Goal: Task Accomplishment & Management: Manage account settings

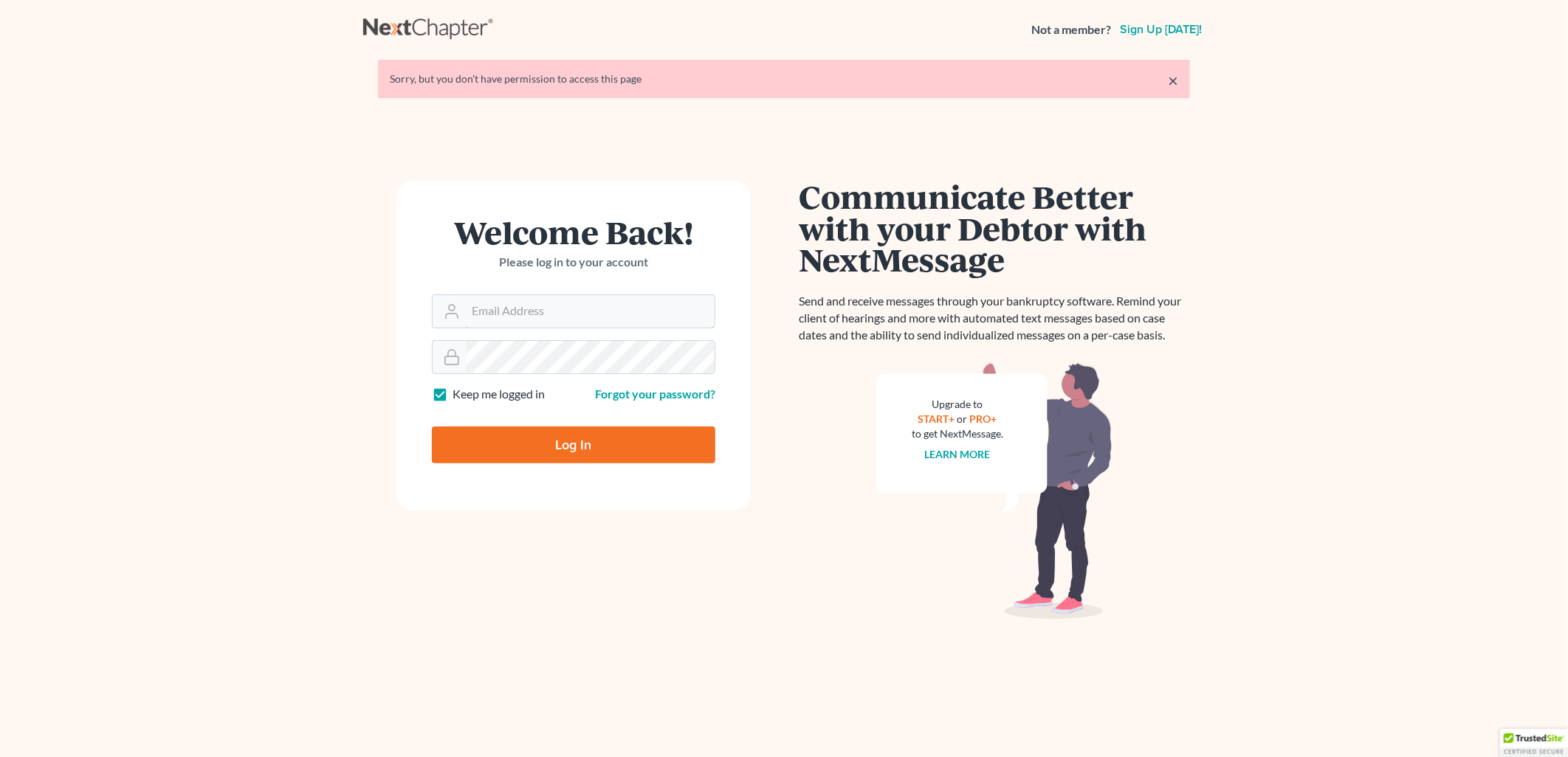
type input "carmona@carmonalaw.com"
click at [580, 457] on input "Log In" at bounding box center [573, 445] width 283 height 37
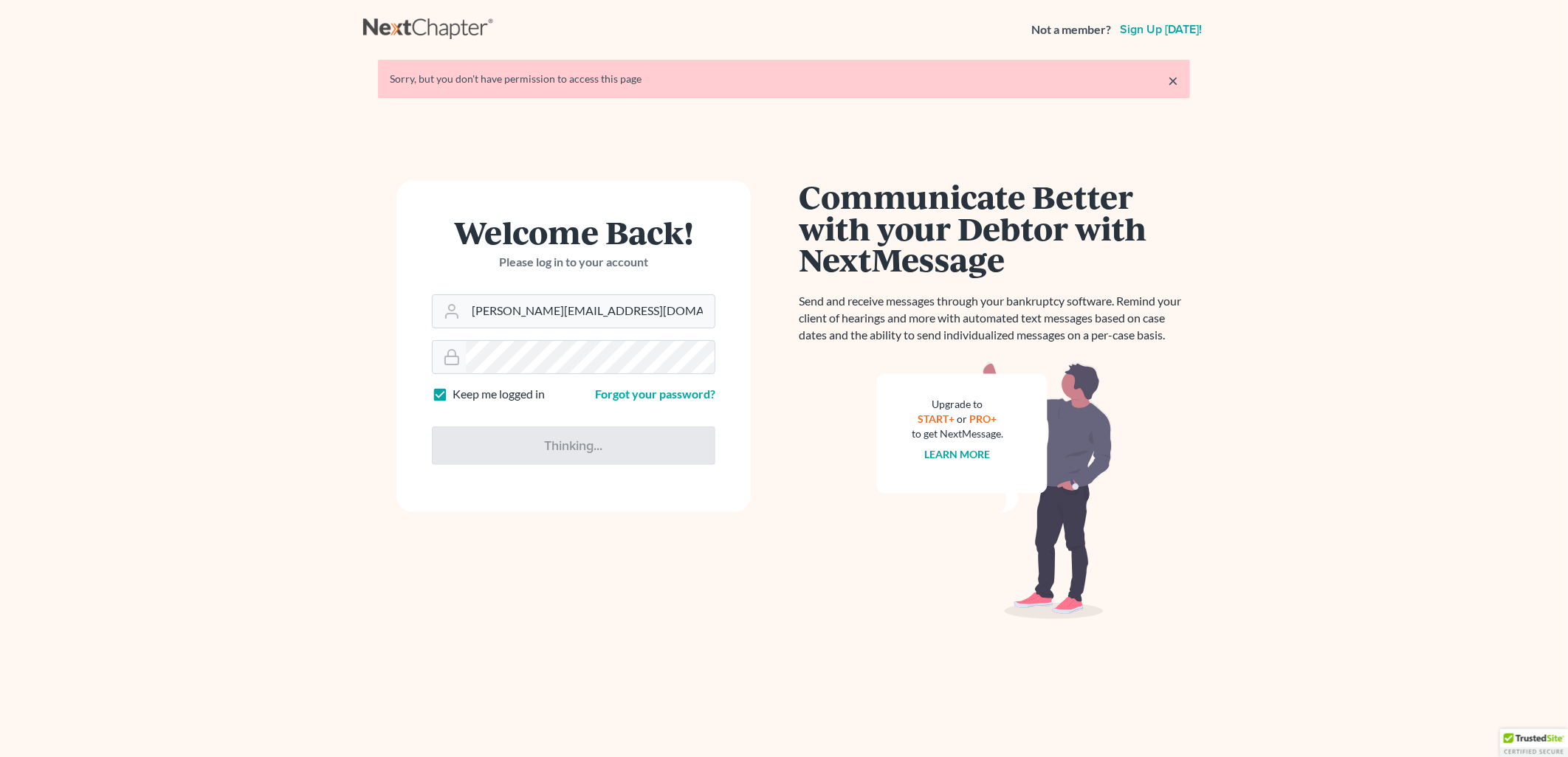
type input "Thinking..."
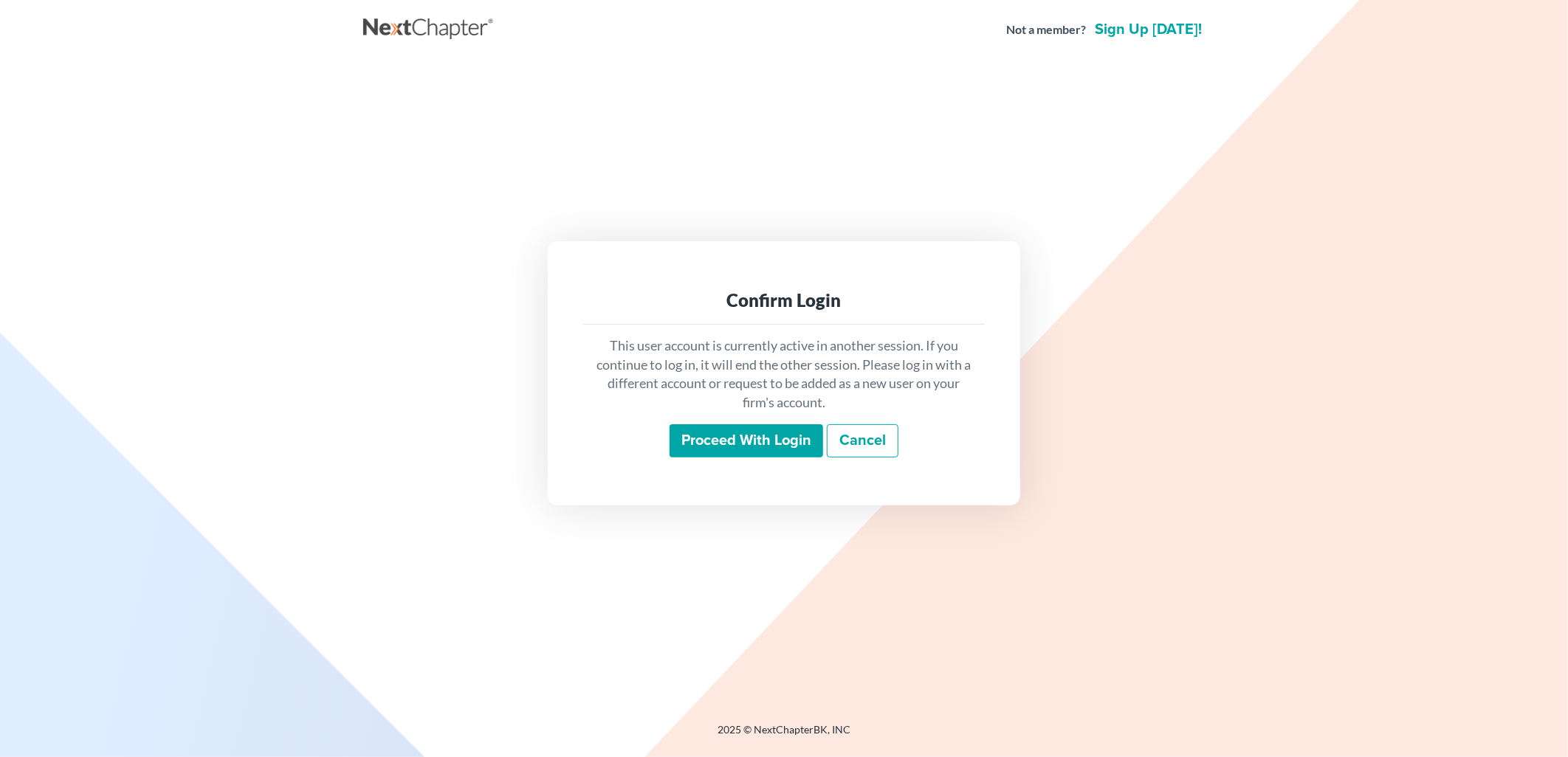
click at [748, 440] on input "Proceed with login" at bounding box center [746, 441] width 154 height 34
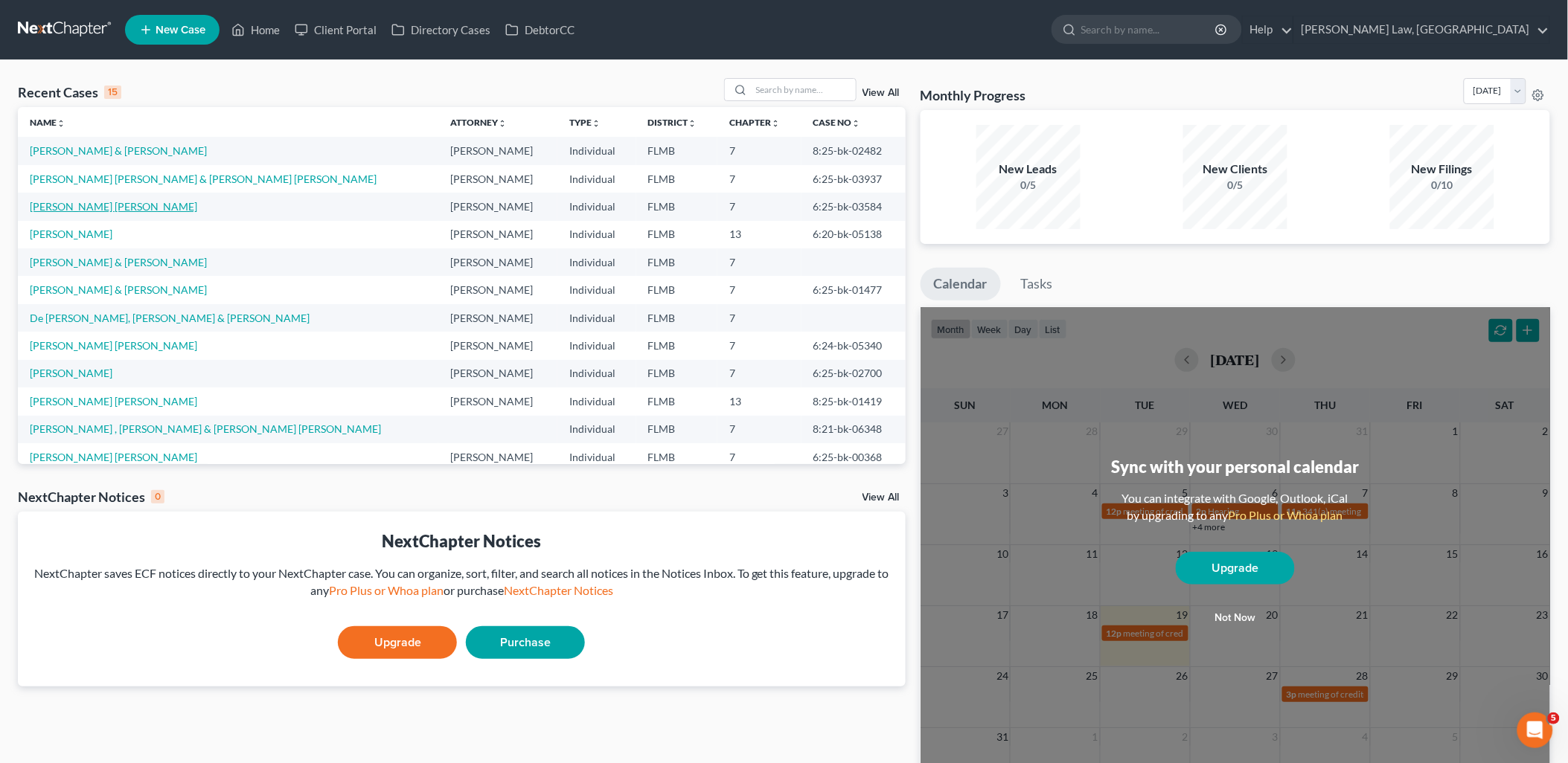
click at [90, 203] on link "Cruz Gonzalez, Javier" at bounding box center [114, 206] width 167 height 13
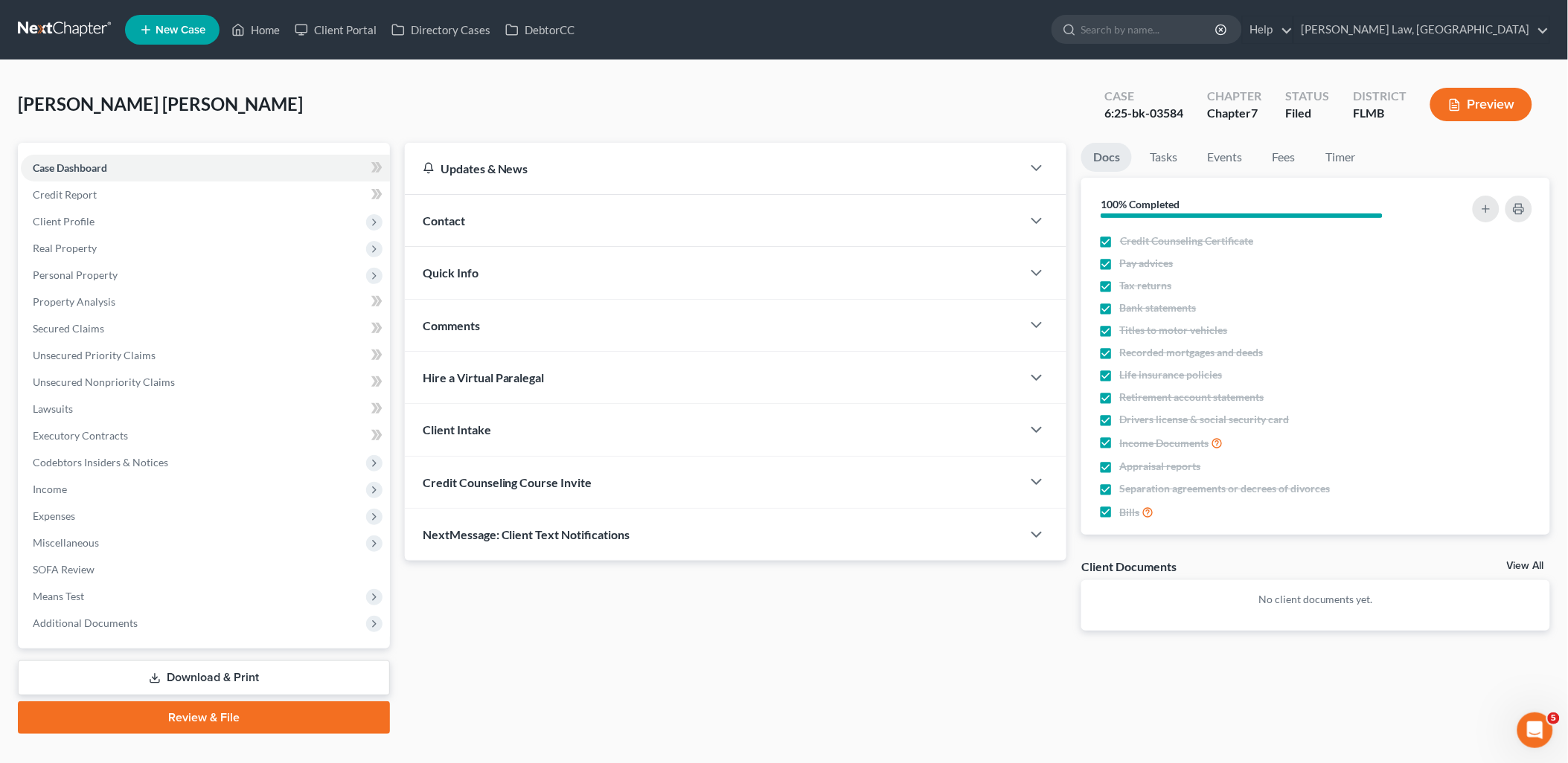
click at [604, 636] on div "Updates & News × District Notes Take a look at NextChapter's District Notes to …" at bounding box center [736, 398] width 677 height 512
click at [715, 92] on div "Cruz Gonzalez, Javier Upgraded Case 6:25-bk-03584 Chapter Chapter 7 Status File…" at bounding box center [784, 111] width 1532 height 65
drag, startPoint x: 828, startPoint y: 95, endPoint x: 287, endPoint y: 94, distance: 541.0
click at [828, 95] on div "Cruz Gonzalez, Javier Upgraded Case 6:25-bk-03584 Chapter Chapter 7 Status File…" at bounding box center [784, 111] width 1532 height 65
